Goal: Navigation & Orientation: Find specific page/section

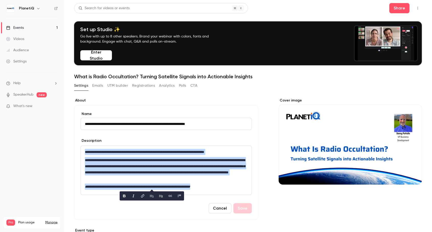
click at [31, 29] on link "Events 1" at bounding box center [32, 27] width 64 height 11
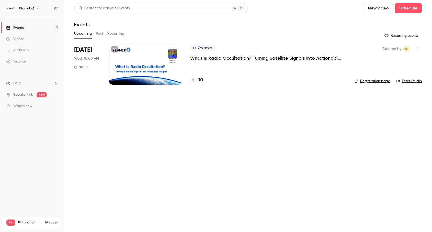
click at [200, 79] on h4 "10" at bounding box center [200, 80] width 5 height 7
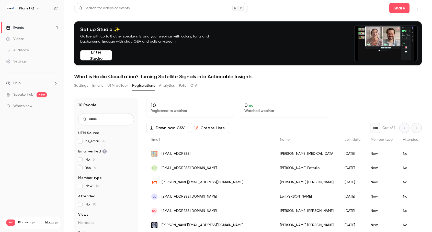
click at [37, 26] on link "Events 1" at bounding box center [32, 27] width 64 height 11
